Goal: Transaction & Acquisition: Obtain resource

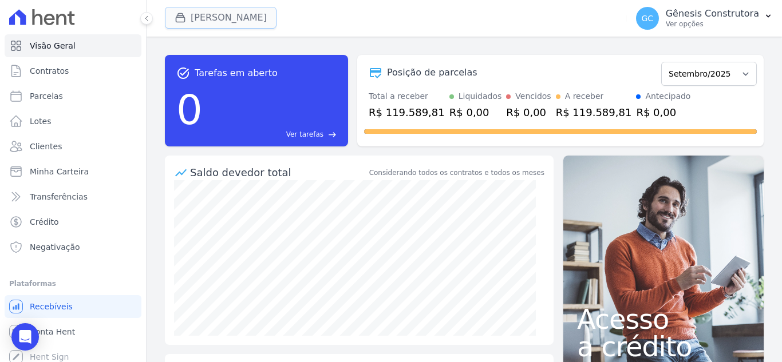
click at [238, 23] on button "[PERSON_NAME]" at bounding box center [221, 18] width 112 height 22
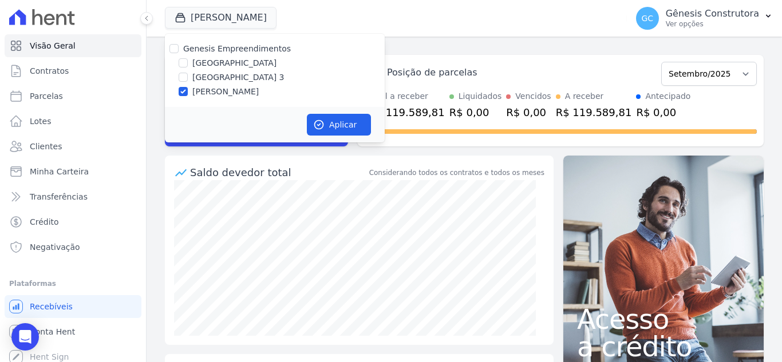
click at [251, 64] on label "[GEOGRAPHIC_DATA]" at bounding box center [234, 63] width 84 height 12
click at [188, 64] on input "[GEOGRAPHIC_DATA]" at bounding box center [183, 62] width 9 height 9
checkbox input "true"
click at [221, 93] on label "[PERSON_NAME]" at bounding box center [225, 92] width 66 height 12
click at [259, 90] on label "[PERSON_NAME]" at bounding box center [225, 92] width 66 height 12
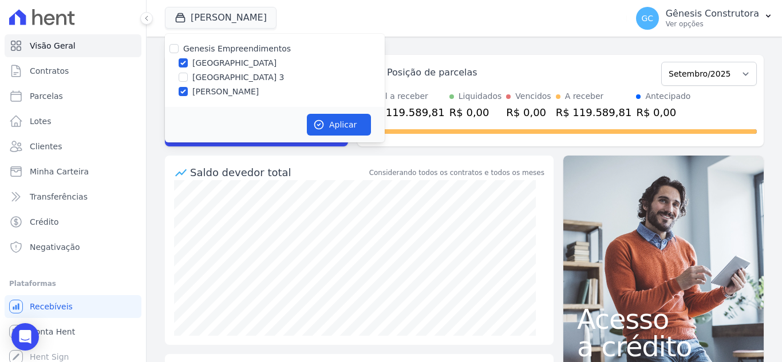
click at [188, 90] on input "[PERSON_NAME]" at bounding box center [183, 91] width 9 height 9
checkbox input "false"
click at [338, 122] on button "Aplicar" at bounding box center [339, 125] width 64 height 22
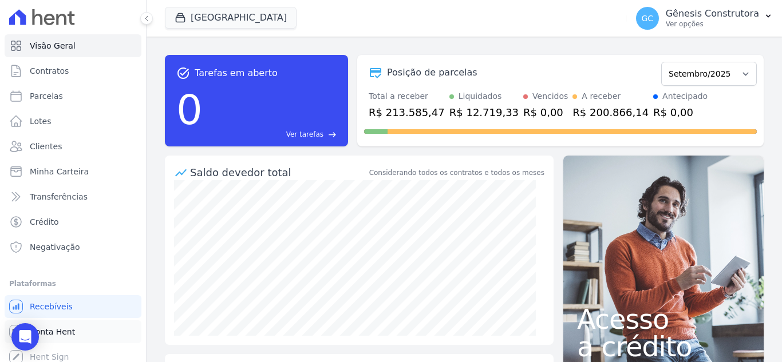
click at [65, 322] on link "Conta Hent" at bounding box center [73, 332] width 137 height 23
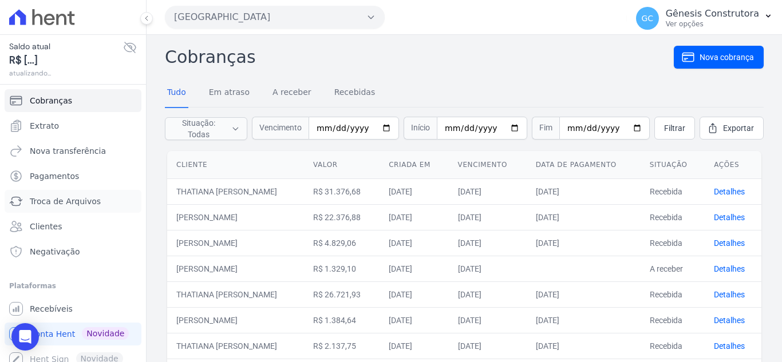
click at [63, 203] on span "Troca de Arquivos" at bounding box center [65, 201] width 71 height 11
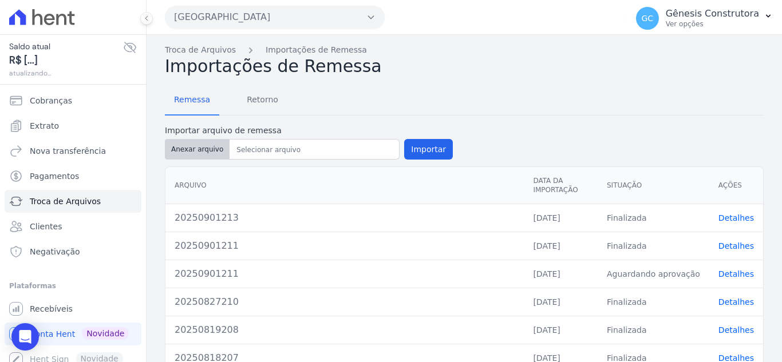
click at [182, 145] on button "Anexar arquivo" at bounding box center [197, 149] width 65 height 21
type input "20250911214"
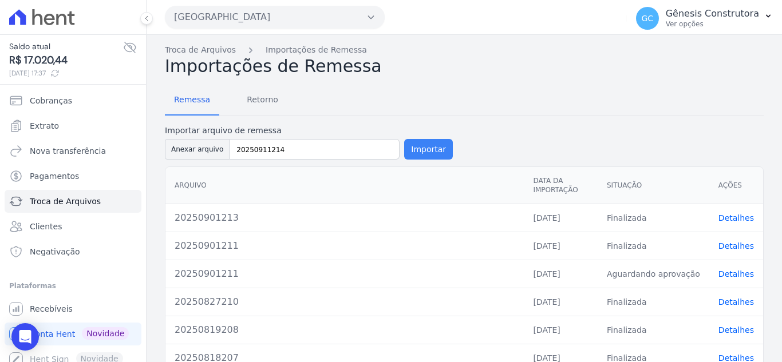
click at [415, 141] on button "Importar" at bounding box center [428, 149] width 49 height 21
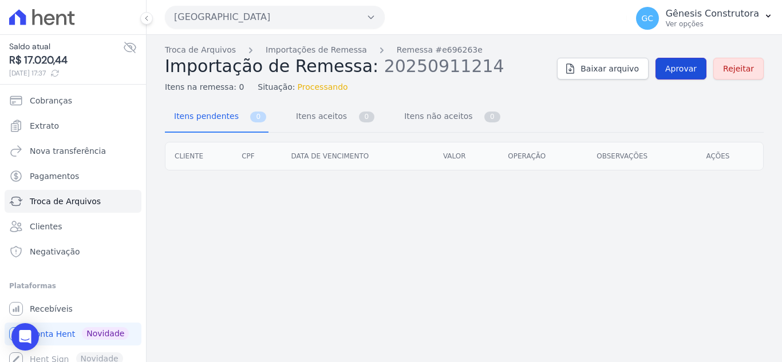
click at [691, 66] on span "Aprovar" at bounding box center [680, 68] width 31 height 11
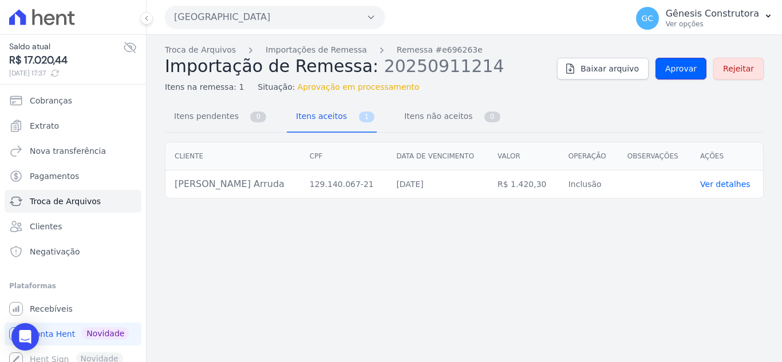
click at [691, 66] on span "Aprovar" at bounding box center [680, 68] width 31 height 11
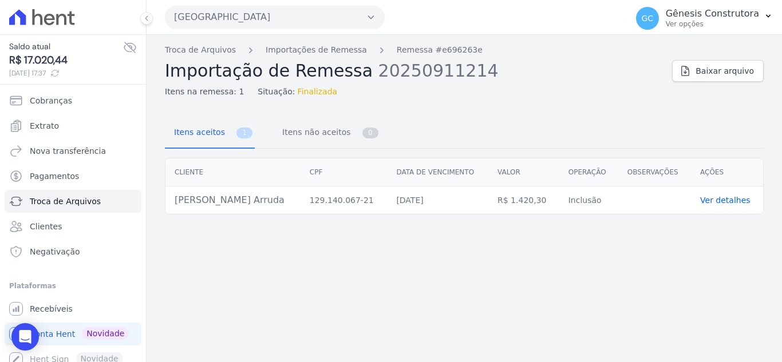
drag, startPoint x: 266, startPoint y: 202, endPoint x: 152, endPoint y: 206, distance: 114.0
click at [152, 206] on div "Cliente CPF Data de vencimento [GEOGRAPHIC_DATA] Operação Observações Ações [PE…" at bounding box center [464, 186] width 635 height 66
click at [177, 202] on td "[PERSON_NAME] Arruda" at bounding box center [232, 201] width 135 height 28
drag, startPoint x: 176, startPoint y: 201, endPoint x: 264, endPoint y: 205, distance: 88.8
click at [264, 205] on td "[PERSON_NAME] Arruda" at bounding box center [232, 201] width 135 height 28
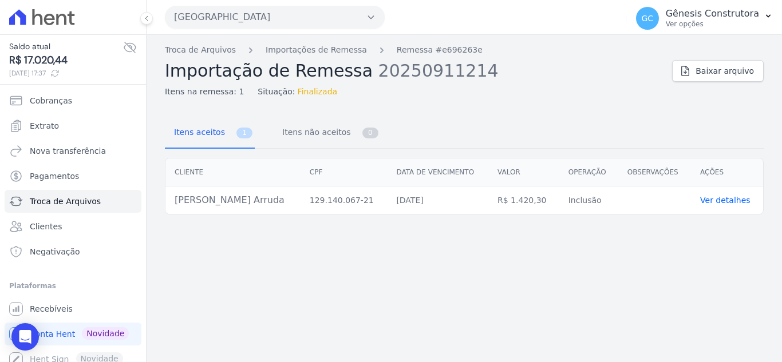
copy td "[PERSON_NAME] Arruda"
drag, startPoint x: 268, startPoint y: 203, endPoint x: 260, endPoint y: 195, distance: 10.5
copy td "[PERSON_NAME] Arruda"
click at [94, 103] on link "Cobranças" at bounding box center [73, 100] width 137 height 23
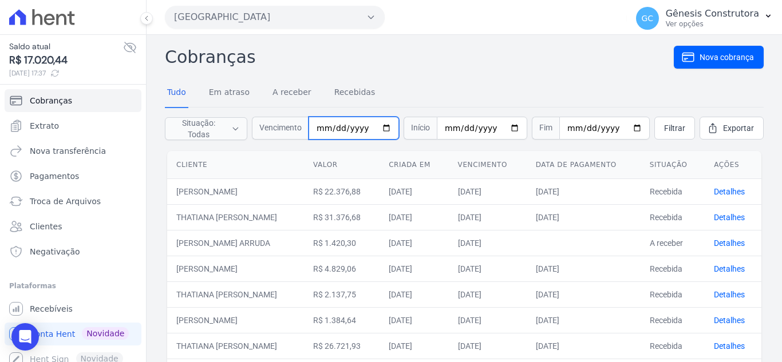
click at [331, 128] on input "date" at bounding box center [354, 128] width 90 height 23
type input "[DATE]"
click at [669, 130] on span "Filtrar" at bounding box center [674, 128] width 21 height 11
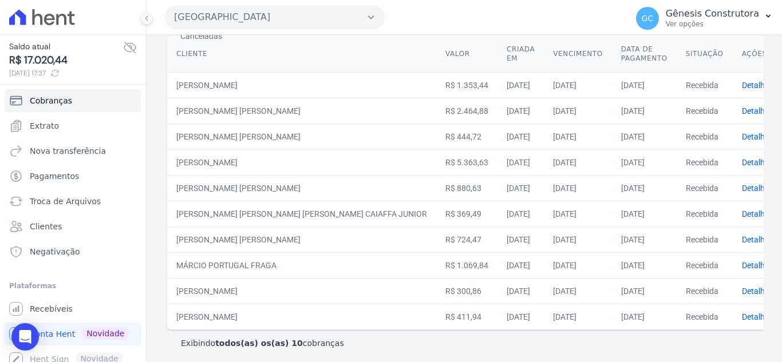
scroll to position [133, 0]
click at [742, 81] on link "Detalhes" at bounding box center [757, 84] width 31 height 9
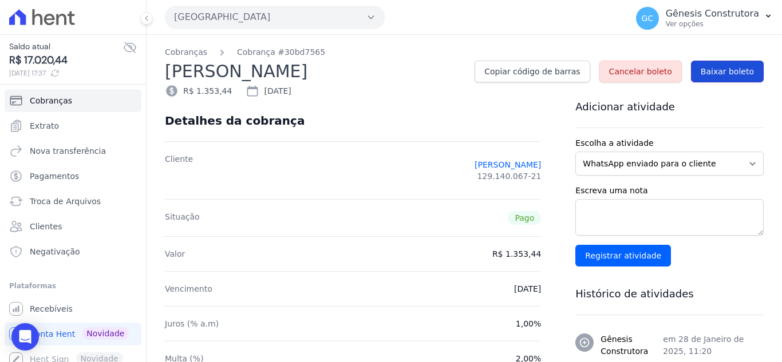
click at [719, 72] on span "Baixar boleto" at bounding box center [727, 71] width 53 height 11
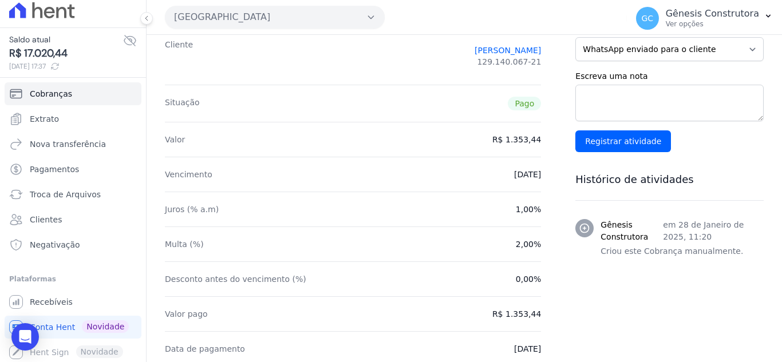
scroll to position [9, 0]
click at [82, 306] on link "Recebíveis" at bounding box center [73, 300] width 137 height 23
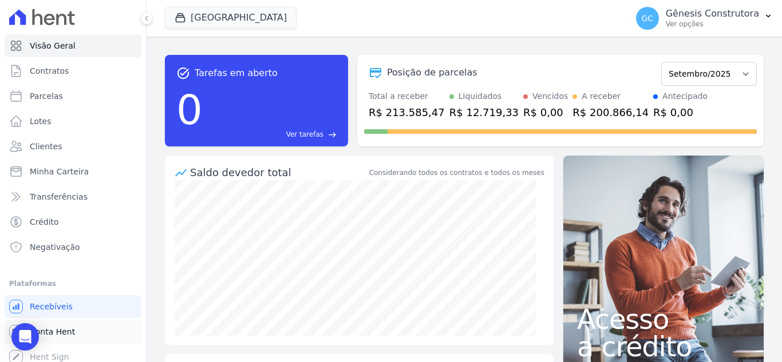
click at [90, 331] on link "Conta Hent" at bounding box center [73, 332] width 137 height 23
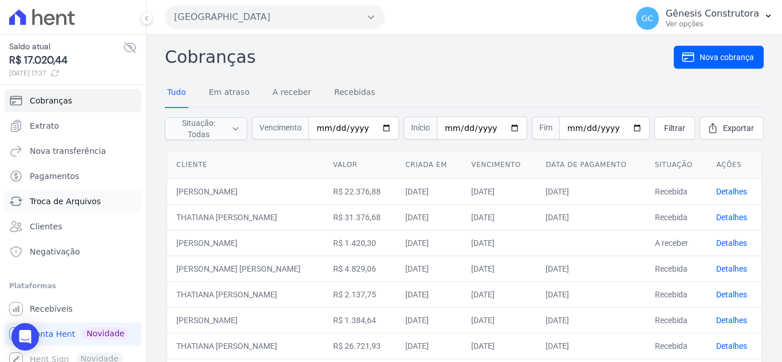
click at [80, 207] on span "Troca de Arquivos" at bounding box center [65, 201] width 71 height 11
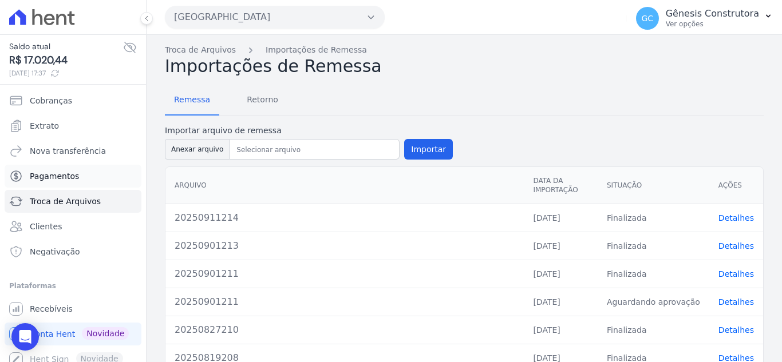
click at [78, 173] on link "Pagamentos" at bounding box center [73, 176] width 137 height 23
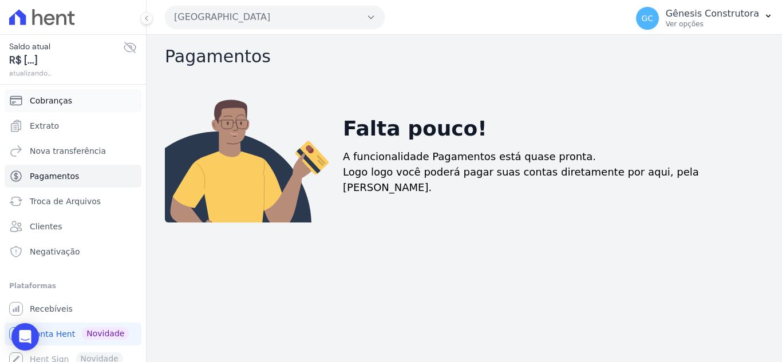
click at [88, 106] on link "Cobranças" at bounding box center [73, 100] width 137 height 23
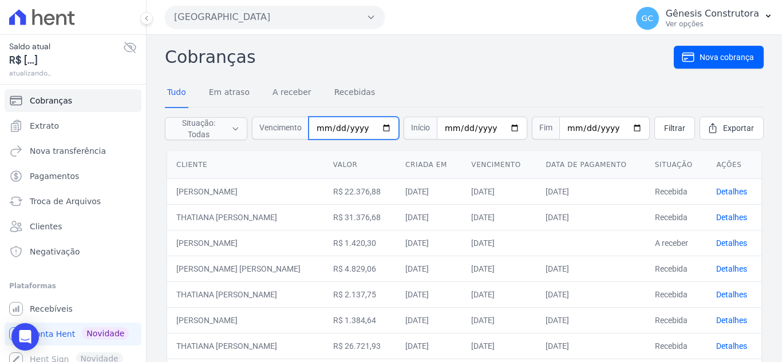
click at [327, 130] on input "date" at bounding box center [354, 128] width 90 height 23
click at [342, 127] on input "date" at bounding box center [354, 128] width 90 height 23
type input "25202-02-20"
type input "20265-02-20"
type input "2026-02-20"
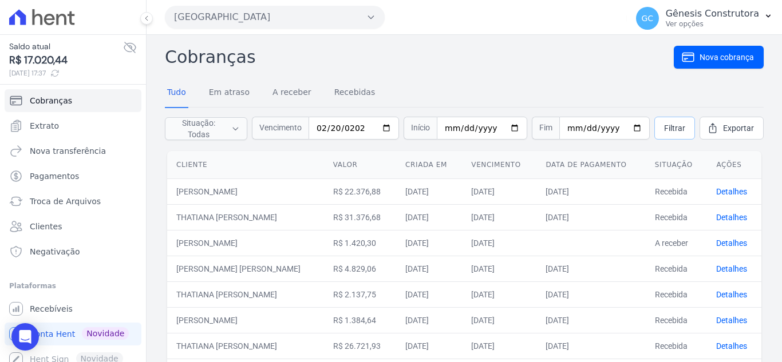
click at [664, 131] on span "Filtrar" at bounding box center [674, 128] width 21 height 11
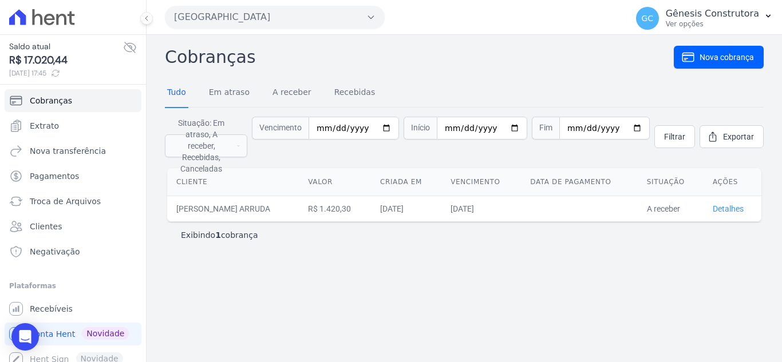
click at [733, 204] on link "Detalhes" at bounding box center [728, 208] width 31 height 9
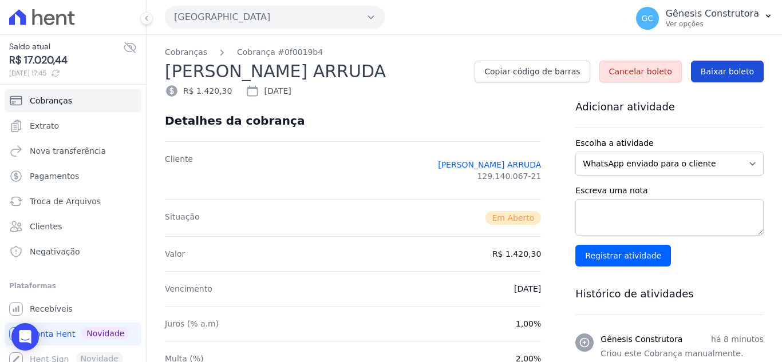
click at [730, 76] on span "Baixar boleto" at bounding box center [727, 71] width 53 height 11
click at [21, 342] on icon "Open Intercom Messenger" at bounding box center [25, 337] width 15 height 15
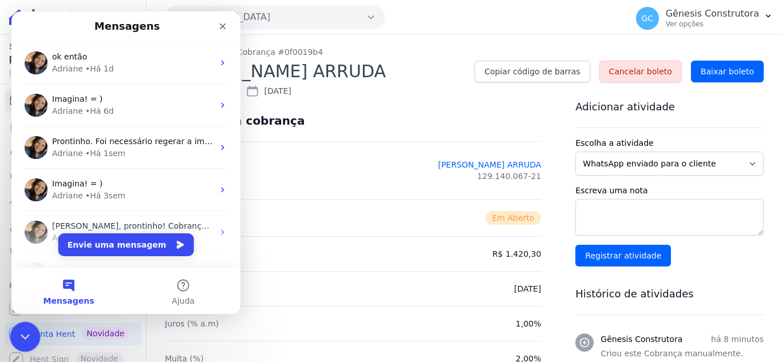
drag, startPoint x: 29, startPoint y: 336, endPoint x: 48, endPoint y: 642, distance: 306.9
click at [30, 337] on icon "Encerramento do Messenger da Intercom" at bounding box center [24, 336] width 14 height 14
